Goal: Task Accomplishment & Management: Manage account settings

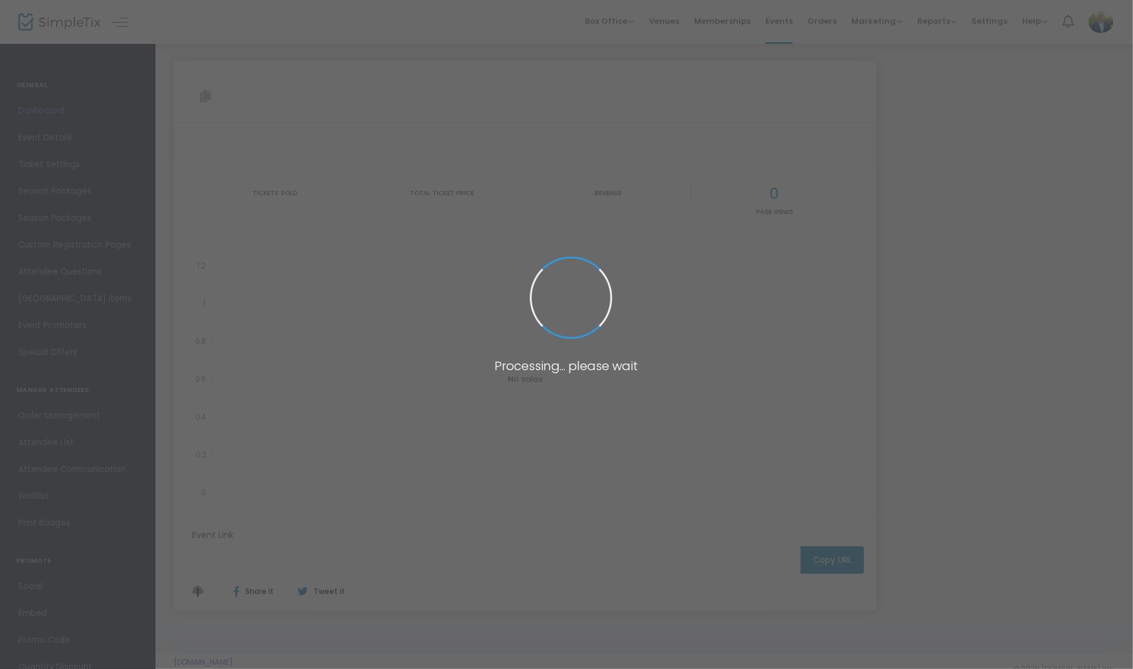
type input "[URL][DOMAIN_NAME]"
click at [57, 446] on span at bounding box center [566, 334] width 1133 height 669
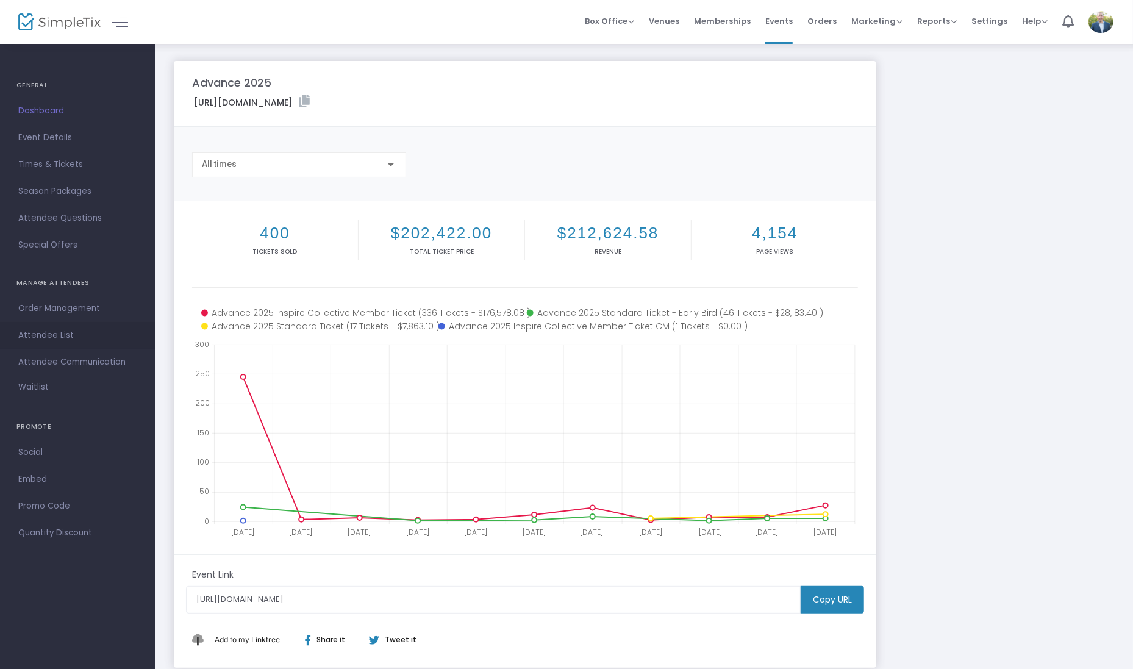
click at [55, 329] on span "Attendee List" at bounding box center [77, 335] width 119 height 16
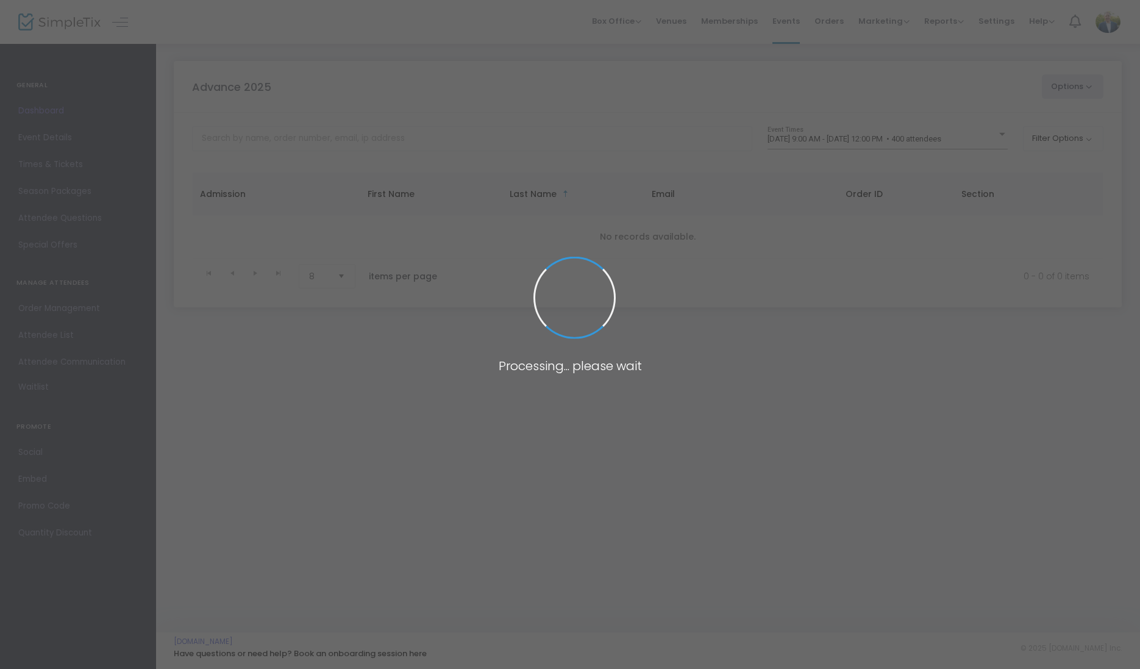
click at [404, 128] on span at bounding box center [570, 334] width 1140 height 669
click at [415, 137] on span at bounding box center [570, 334] width 1140 height 669
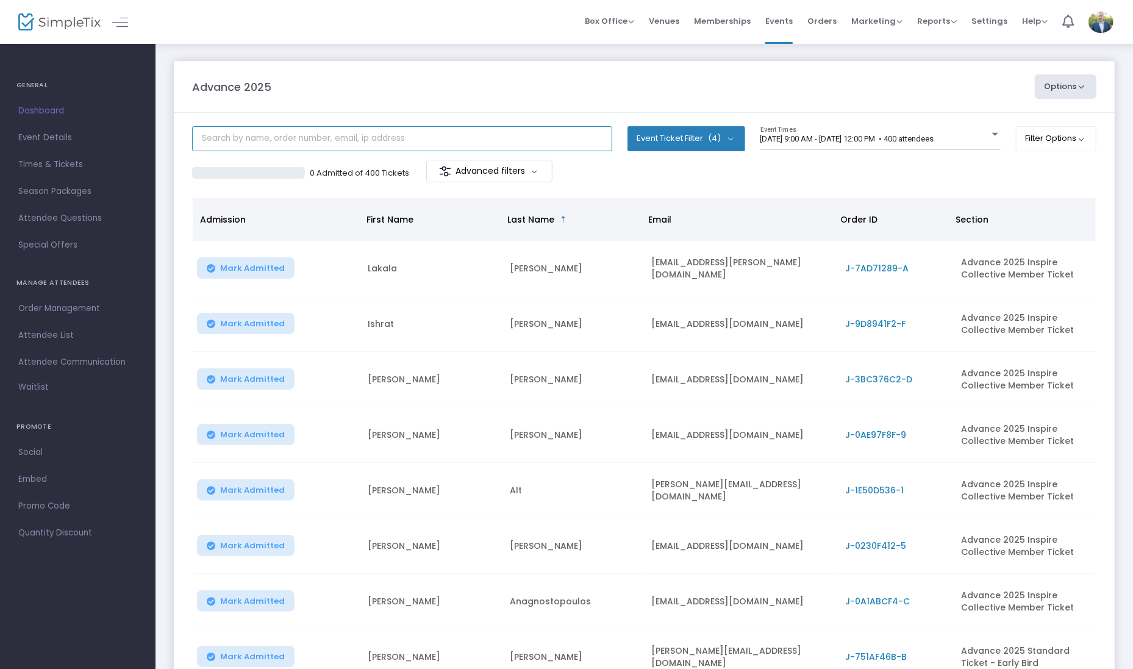
click at [396, 137] on input "text" at bounding box center [402, 138] width 420 height 25
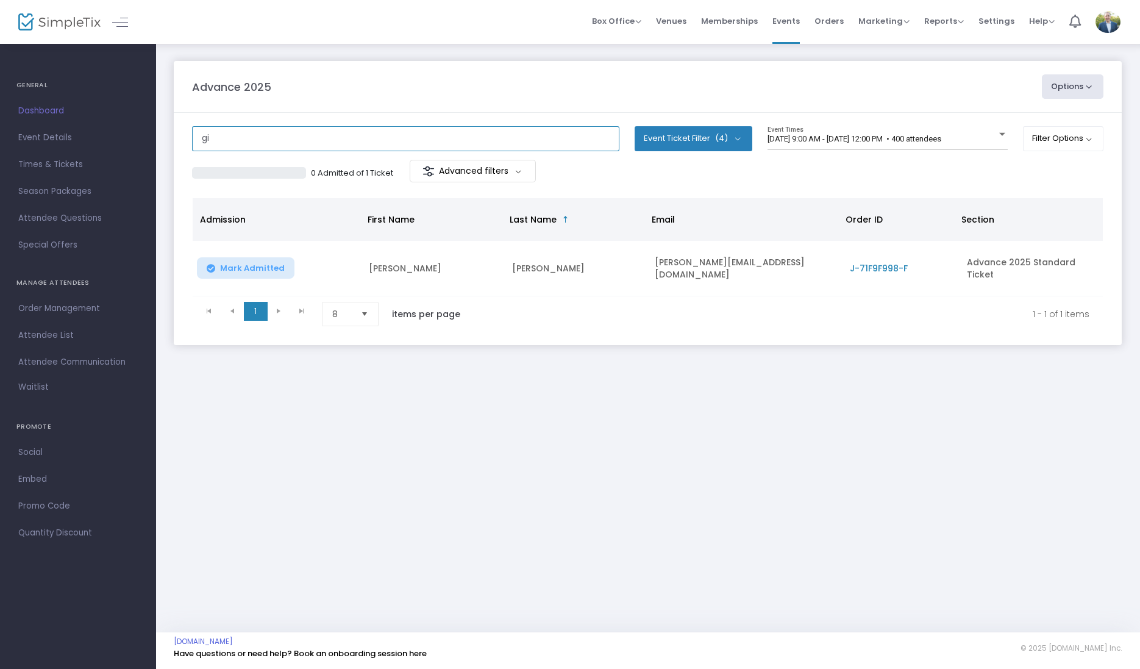
type input "g"
type input "[PERSON_NAME]"
